Goal: Task Accomplishment & Management: Use online tool/utility

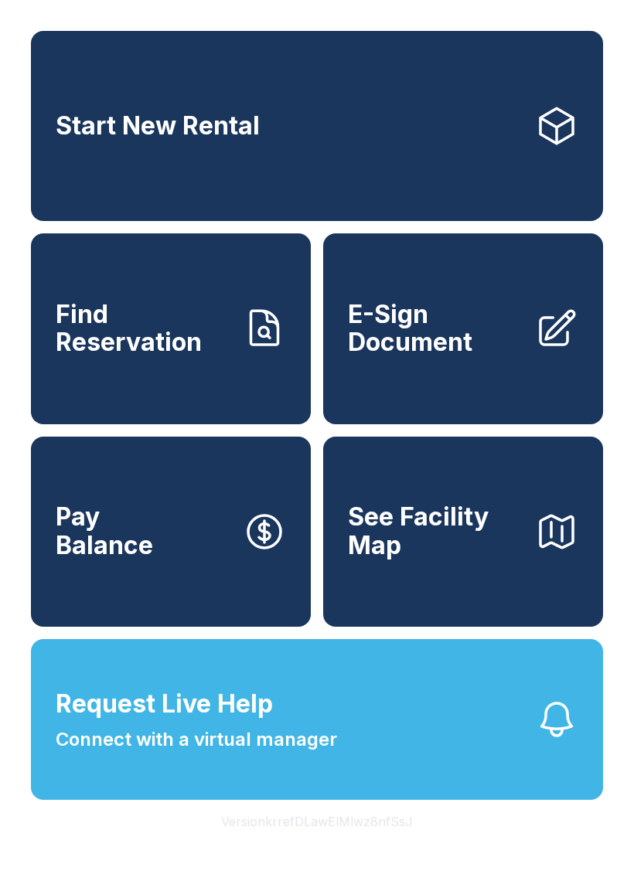
click at [152, 345] on span "Find Reservation" at bounding box center [143, 329] width 175 height 56
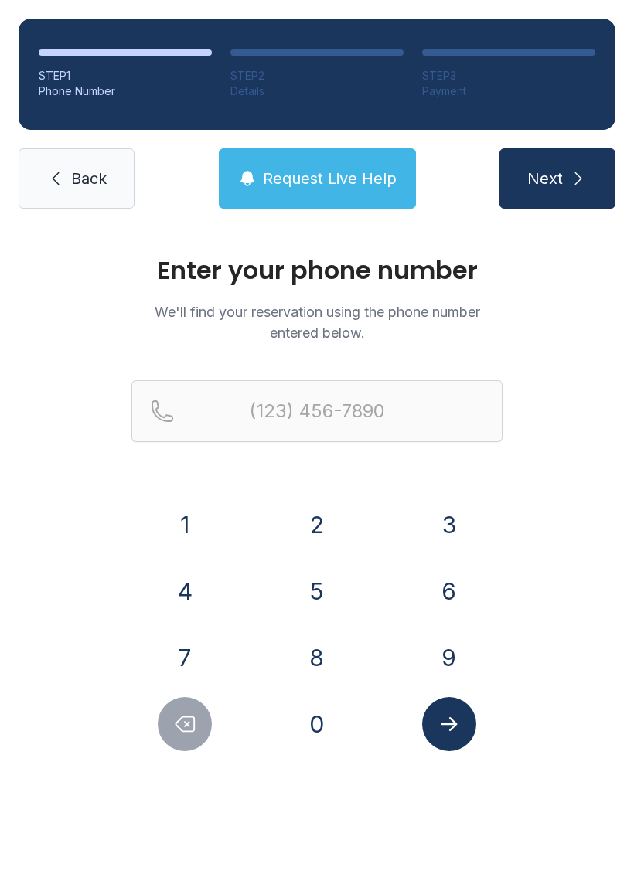
click at [316, 656] on button "8" at bounding box center [317, 657] width 54 height 54
click at [320, 594] on button "5" at bounding box center [317, 591] width 54 height 54
click at [319, 735] on button "0" at bounding box center [317, 724] width 54 height 54
click at [321, 570] on button "5" at bounding box center [317, 591] width 54 height 54
click at [324, 722] on button "0" at bounding box center [317, 724] width 54 height 54
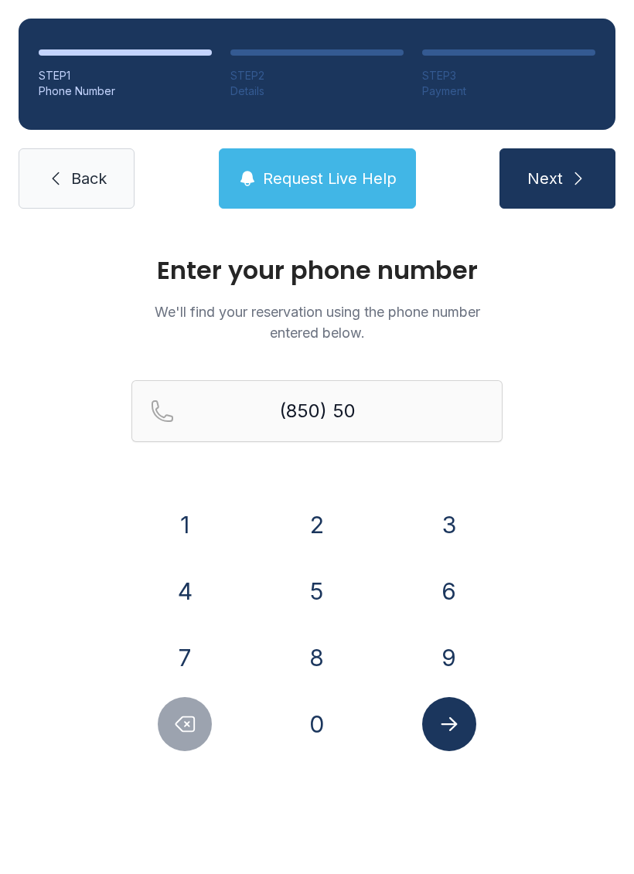
click at [443, 509] on button "3" at bounding box center [449, 525] width 54 height 54
click at [319, 715] on button "0" at bounding box center [317, 724] width 54 height 54
click at [197, 664] on button "7" at bounding box center [185, 657] width 54 height 54
click at [316, 650] on button "8" at bounding box center [317, 657] width 54 height 54
click at [315, 650] on button "8" at bounding box center [317, 657] width 54 height 54
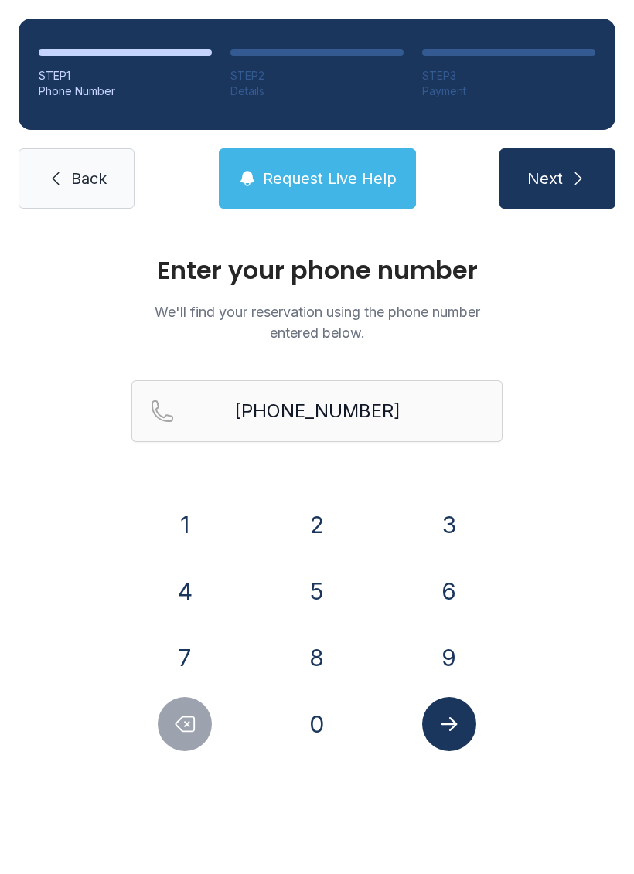
click at [452, 711] on button "Submit lookup form" at bounding box center [449, 724] width 54 height 54
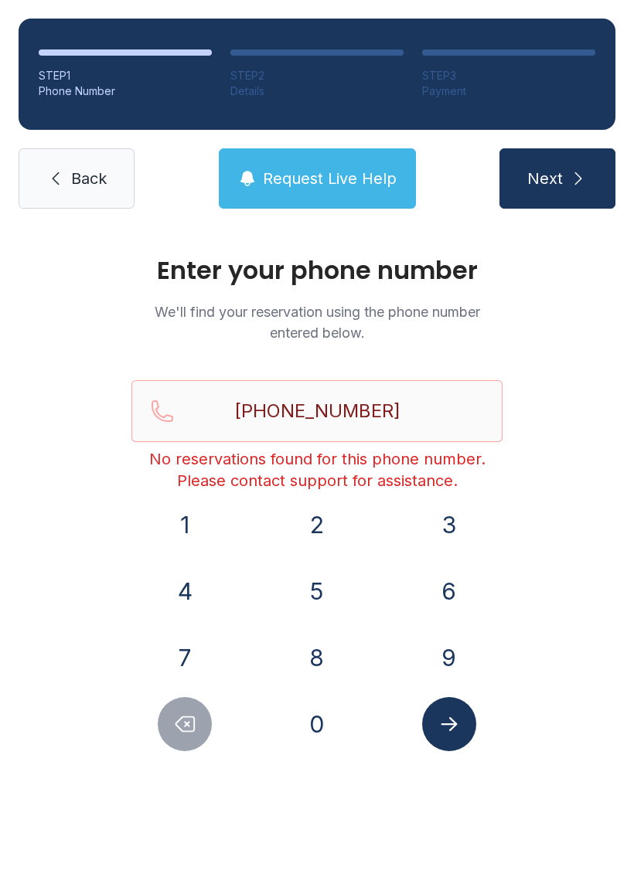
click at [566, 149] on button "Next" at bounding box center [557, 178] width 116 height 60
click at [451, 402] on input "[PHONE_NUMBER]" at bounding box center [316, 411] width 371 height 62
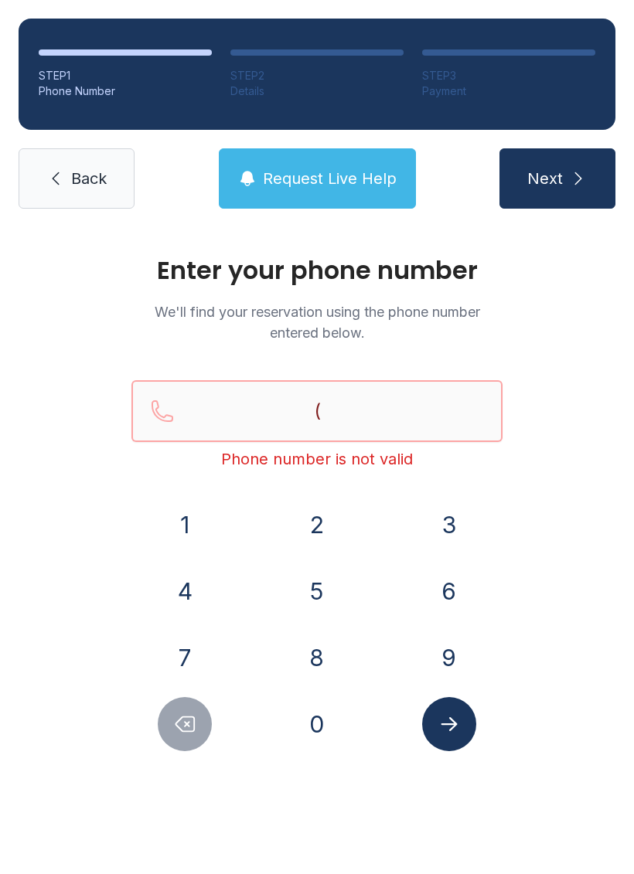
type input "("
click at [84, 167] on link "Back" at bounding box center [77, 178] width 116 height 60
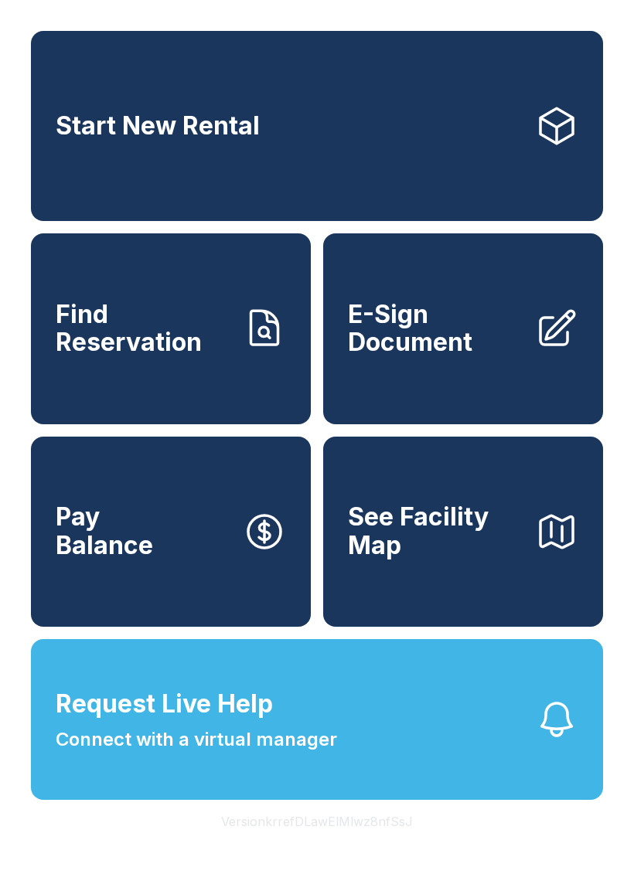
click at [620, 650] on div "Start New Rental Find Reservation E-Sign Document Pay Balance See Facility Map …" at bounding box center [317, 437] width 634 height 874
click at [469, 800] on button "Request Live Help Connect with a virtual manager" at bounding box center [317, 719] width 572 height 161
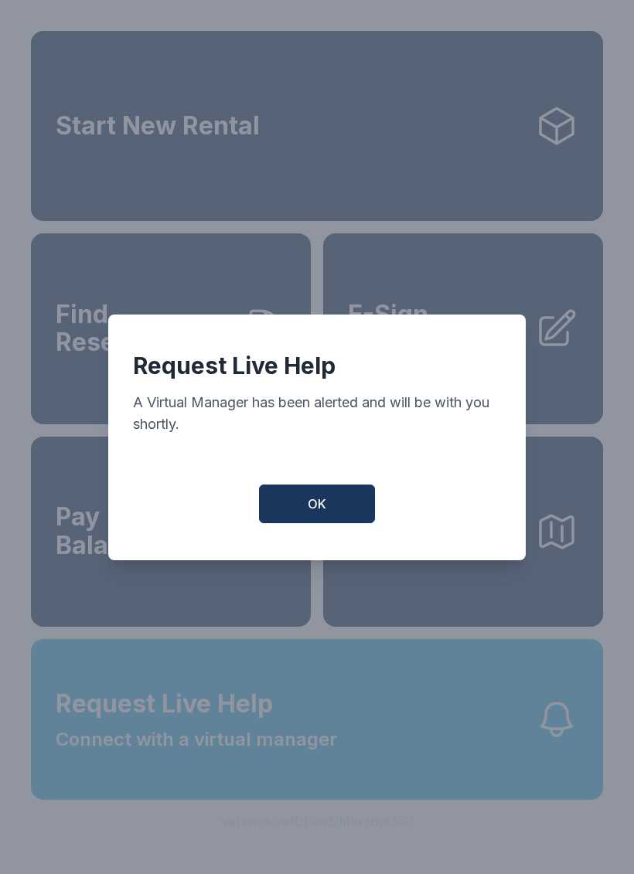
click at [189, 148] on div "Request Live Help A Virtual Manager has been alerted and will be with you short…" at bounding box center [317, 437] width 634 height 874
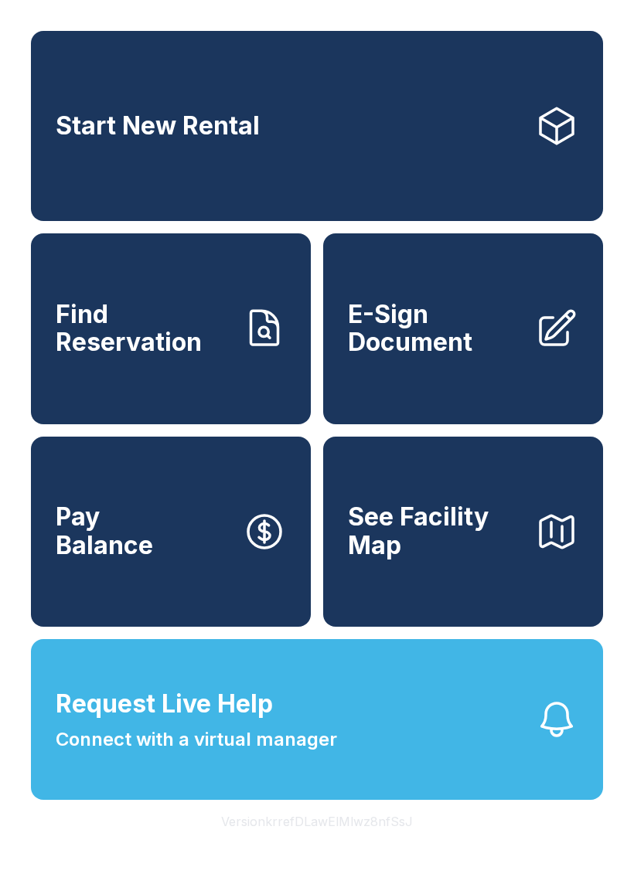
click at [430, 721] on button "Request Live Help Connect with a virtual manager" at bounding box center [317, 719] width 572 height 161
click at [21, 168] on div "Start New Rental Find Reservation E-Sign Document Pay Balance See Facility Map …" at bounding box center [317, 437] width 634 height 874
click at [280, 464] on button "Pay Balance" at bounding box center [171, 531] width 280 height 190
click at [90, 357] on span "Find Reservation" at bounding box center [143, 329] width 175 height 56
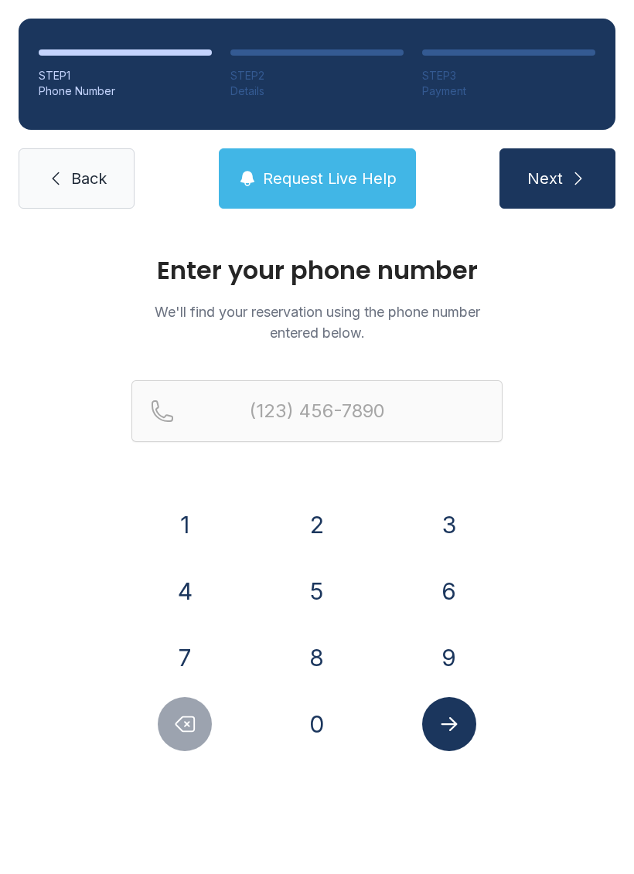
click at [321, 665] on button "8" at bounding box center [317, 657] width 54 height 54
click at [319, 600] on button "5" at bounding box center [317, 591] width 54 height 54
click at [318, 739] on button "0" at bounding box center [317, 724] width 54 height 54
click at [318, 596] on button "5" at bounding box center [317, 591] width 54 height 54
click at [321, 742] on button "0" at bounding box center [317, 724] width 54 height 54
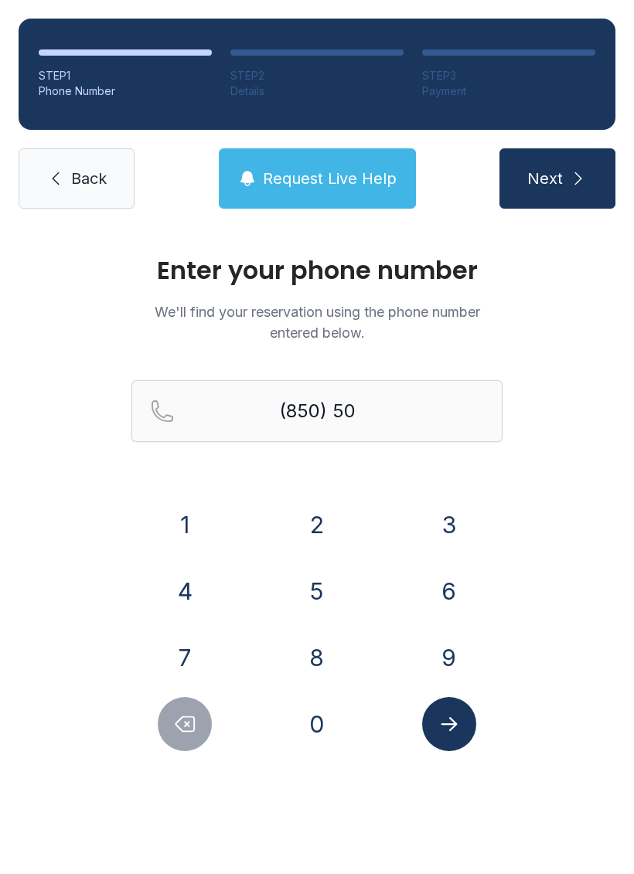
click at [450, 541] on button "3" at bounding box center [449, 525] width 54 height 54
click at [333, 720] on button "0" at bounding box center [317, 724] width 54 height 54
click at [177, 664] on button "7" at bounding box center [185, 657] width 54 height 54
click at [314, 664] on button "8" at bounding box center [317, 657] width 54 height 54
click at [314, 663] on button "8" at bounding box center [317, 657] width 54 height 54
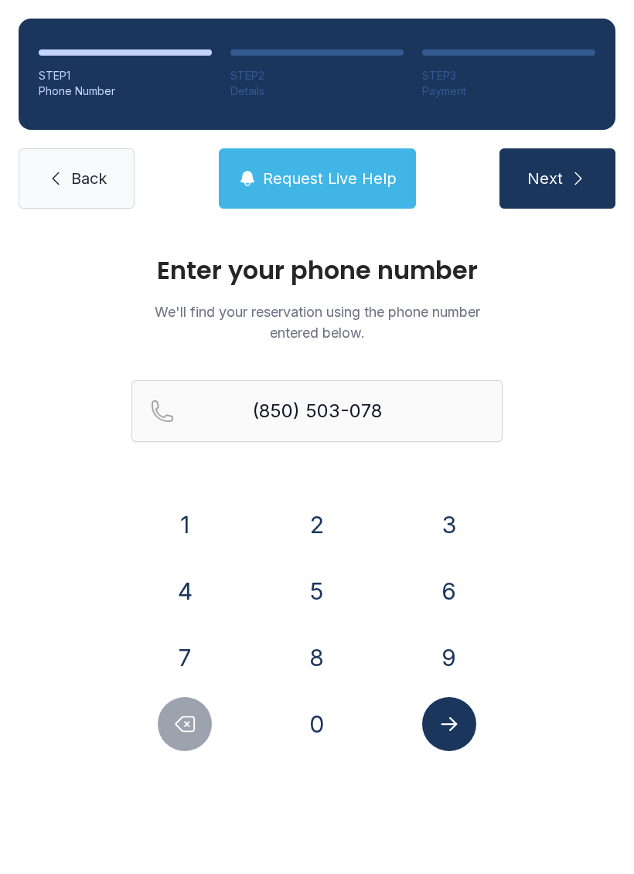
type input "[PHONE_NUMBER]"
click at [451, 717] on icon "Submit lookup form" at bounding box center [448, 723] width 23 height 23
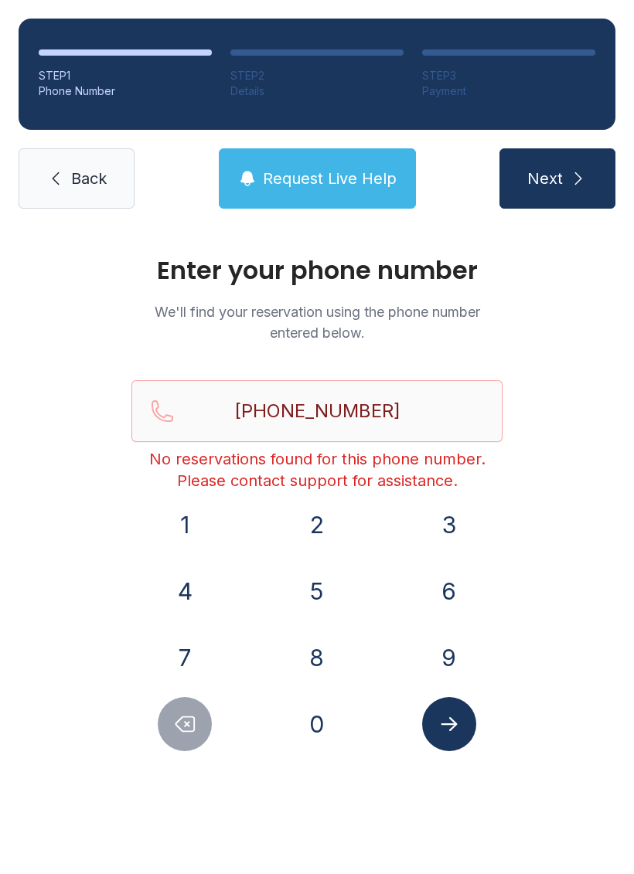
click at [96, 197] on link "Back" at bounding box center [77, 178] width 116 height 60
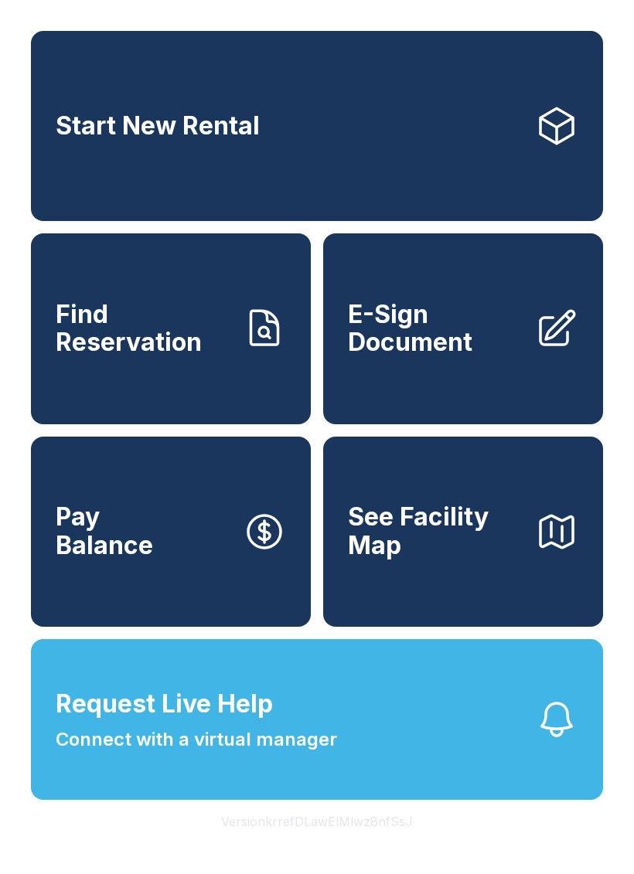
click at [576, 677] on button "Request Live Help Connect with a virtual manager" at bounding box center [317, 719] width 572 height 161
click at [433, 345] on span "E-Sign Document" at bounding box center [435, 329] width 175 height 56
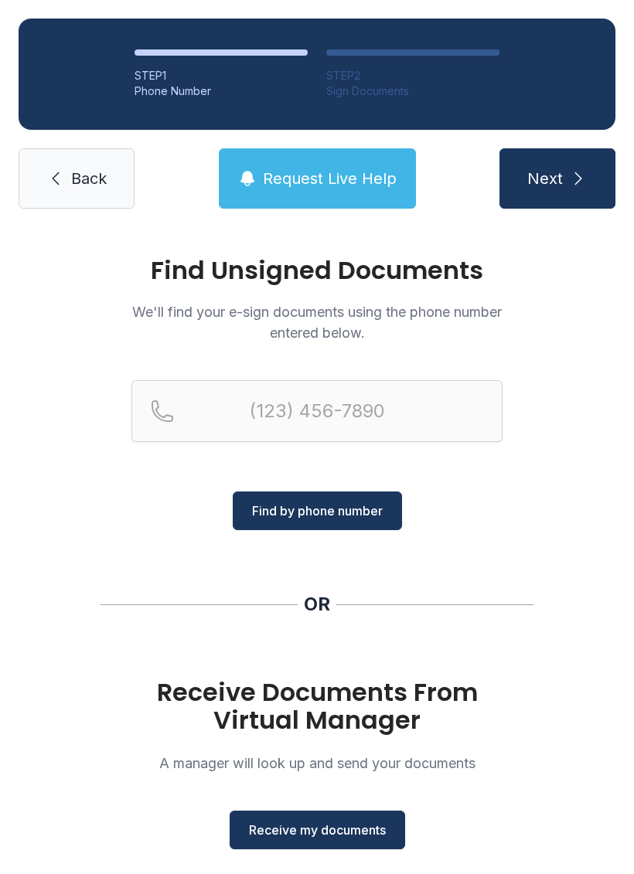
click at [239, 832] on button "Receive my documents" at bounding box center [316, 829] width 175 height 39
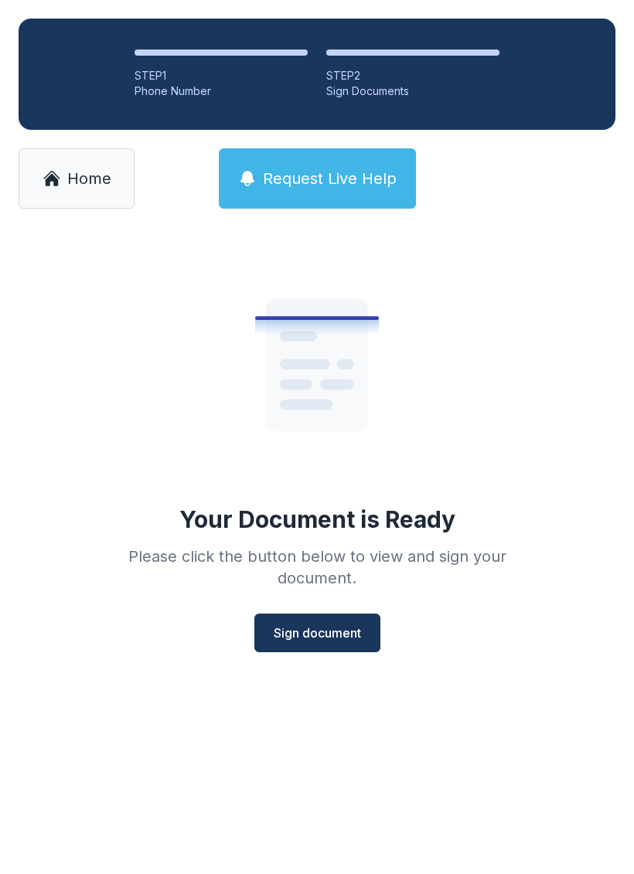
click at [324, 631] on span "Sign document" at bounding box center [316, 632] width 87 height 19
